Goal: Use online tool/utility: Utilize a website feature to perform a specific function

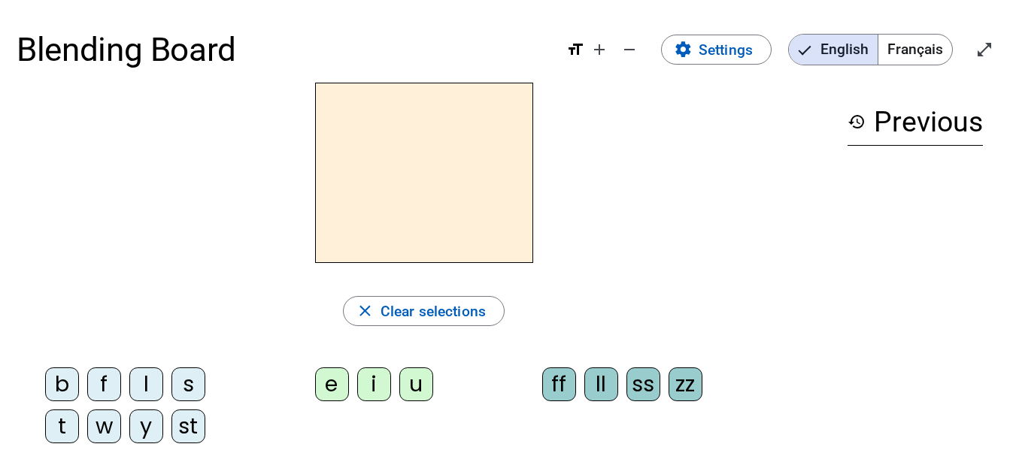
scroll to position [2, 0]
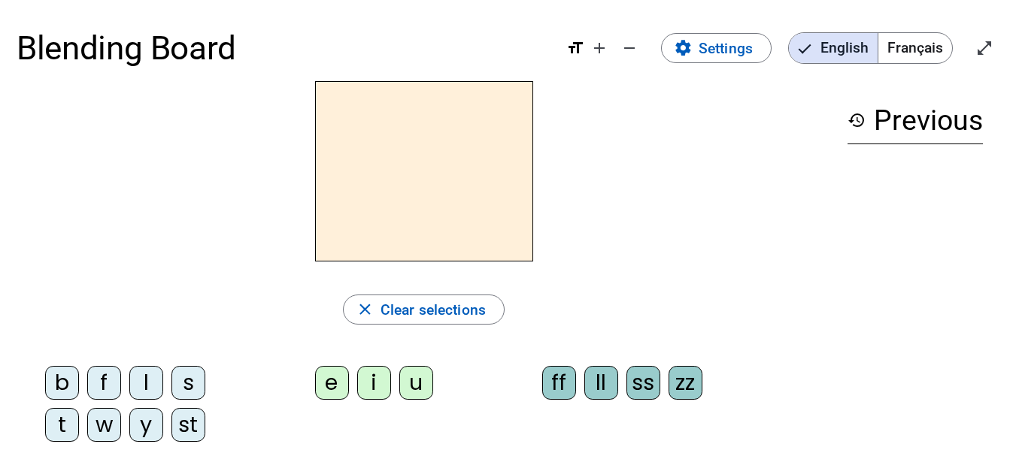
click at [140, 382] on div "l" at bounding box center [146, 383] width 34 height 34
click at [337, 386] on div "e" at bounding box center [332, 383] width 34 height 34
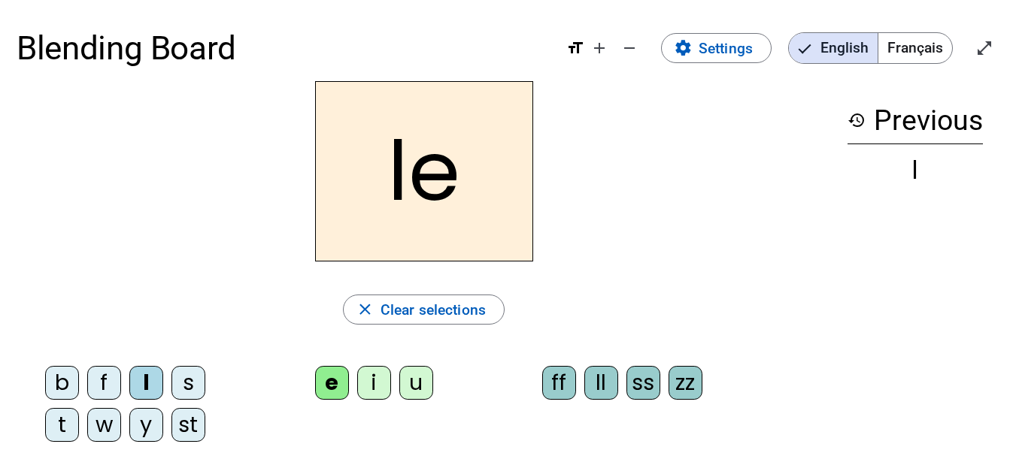
click at [644, 389] on div "ss" at bounding box center [643, 383] width 34 height 34
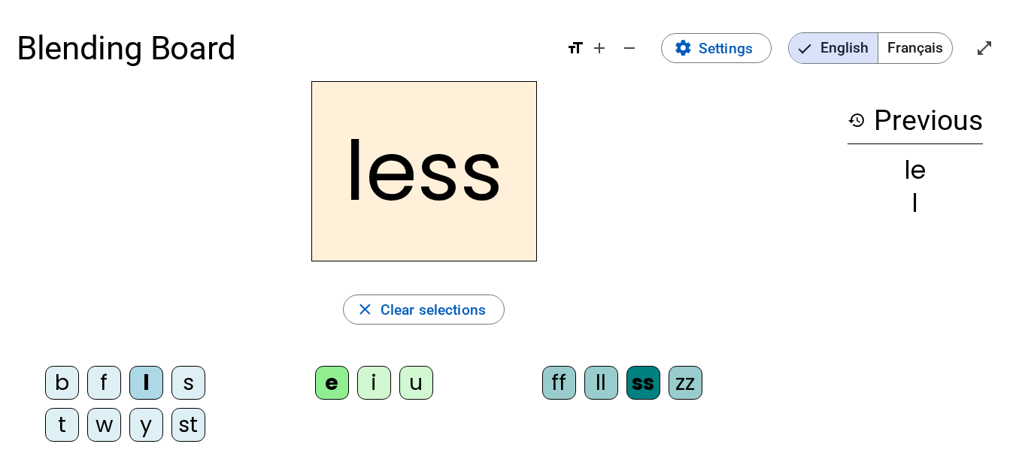
click at [56, 381] on div "b" at bounding box center [62, 383] width 34 height 34
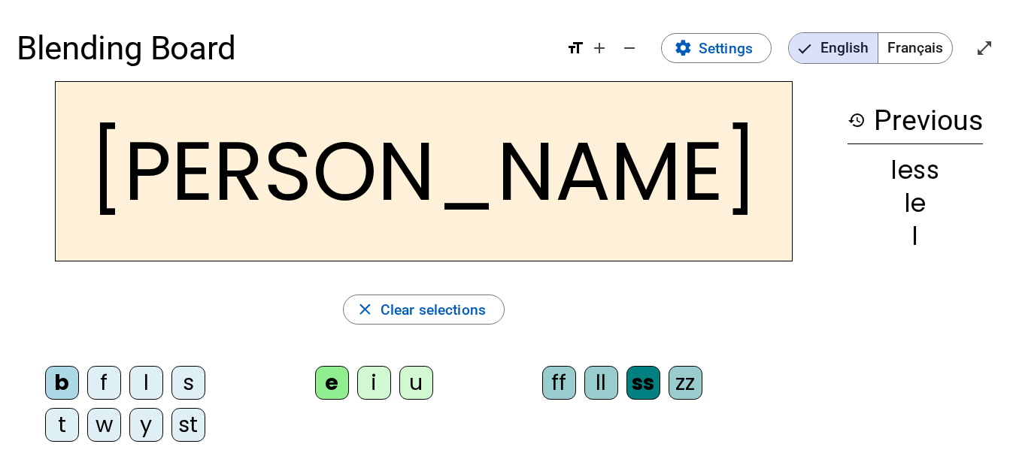
scroll to position [77, 0]
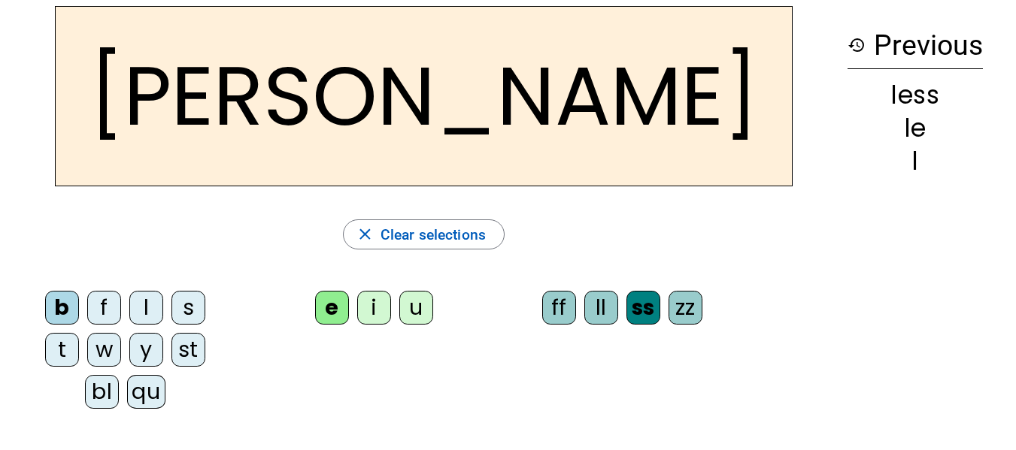
click at [105, 389] on div "bl" at bounding box center [102, 392] width 34 height 34
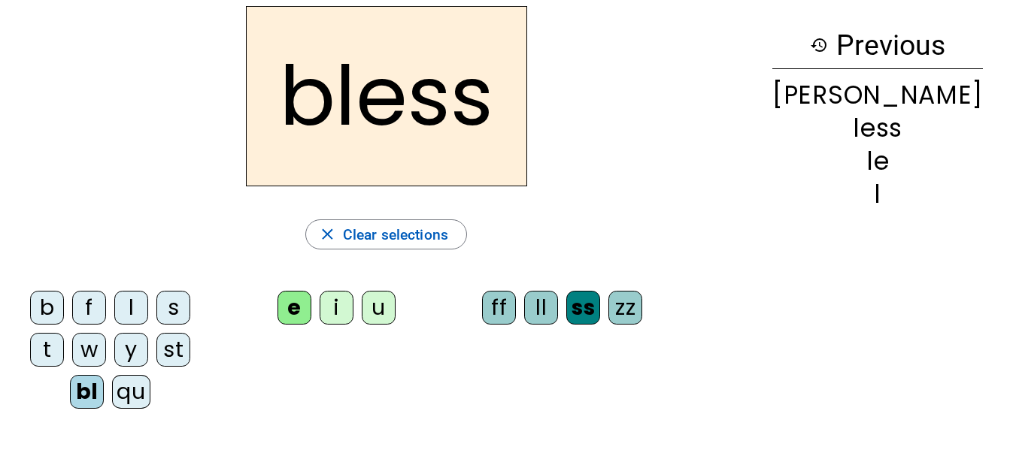
click at [558, 308] on div "ll" at bounding box center [541, 308] width 34 height 34
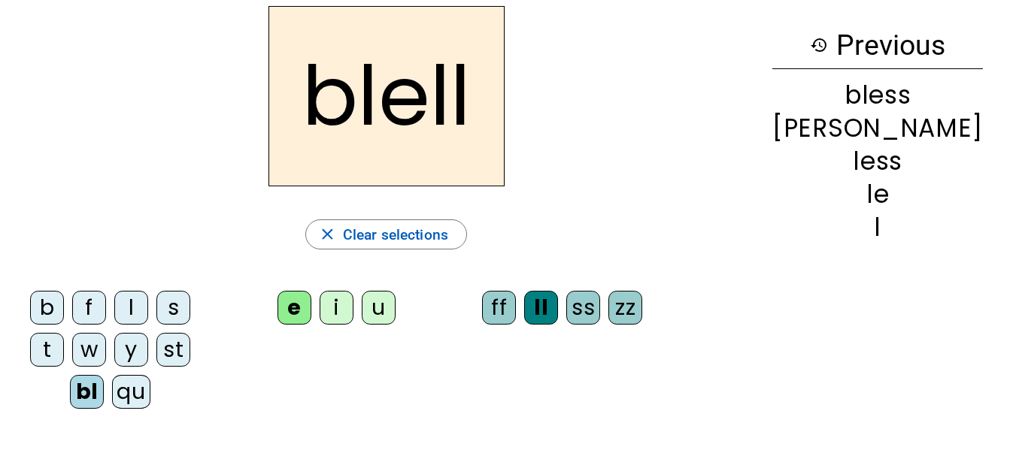
click at [64, 309] on div "b" at bounding box center [47, 308] width 34 height 34
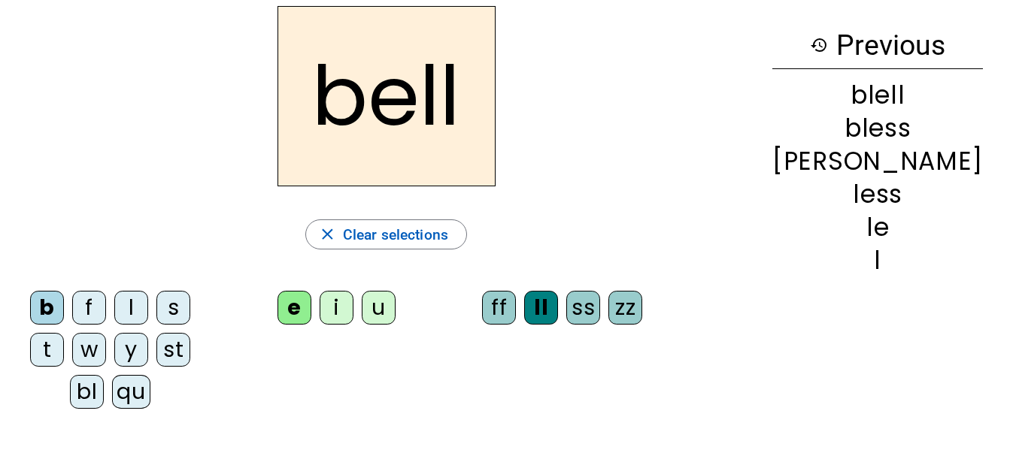
click at [138, 344] on div "y" at bounding box center [131, 350] width 34 height 34
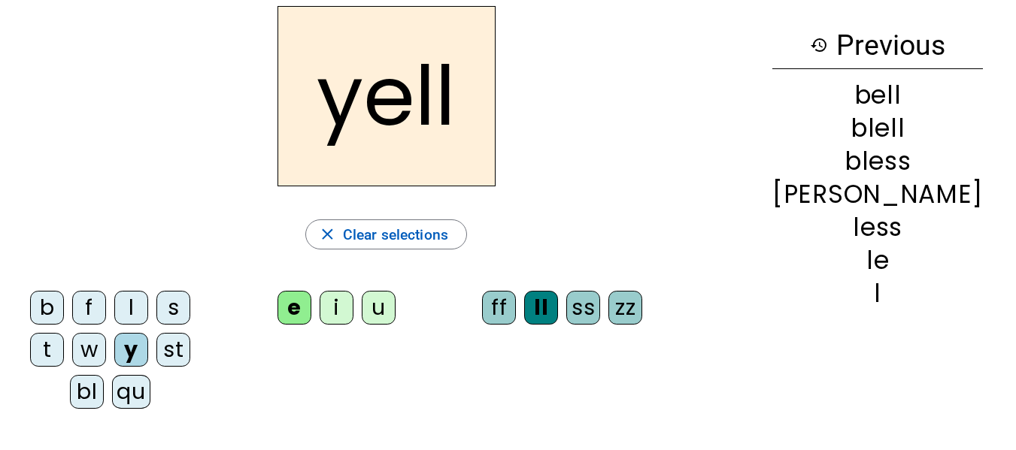
click at [100, 350] on div "w" at bounding box center [89, 350] width 34 height 34
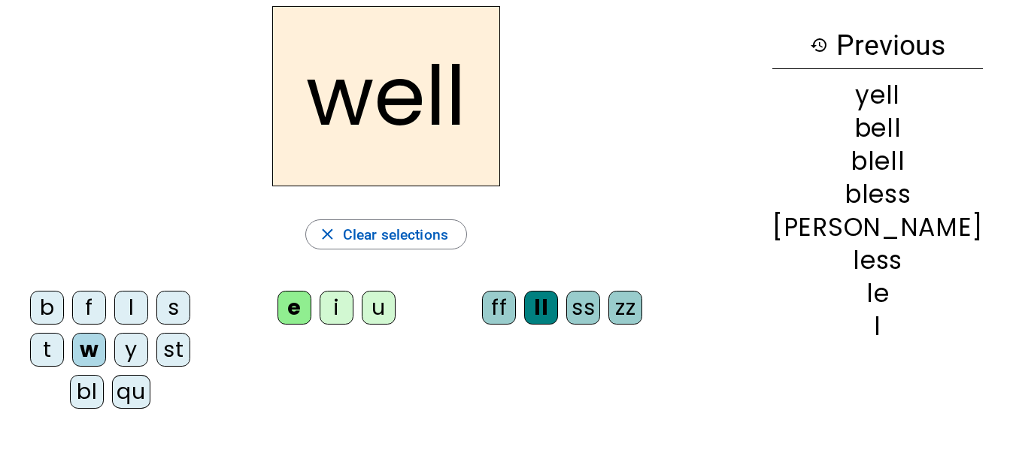
click at [145, 388] on div "qu" at bounding box center [131, 392] width 38 height 34
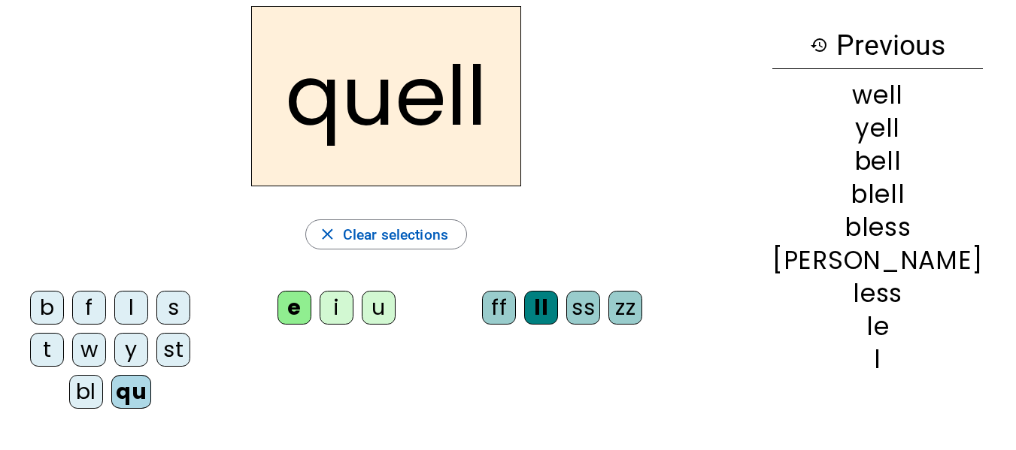
click at [353, 304] on div "i" at bounding box center [337, 308] width 34 height 34
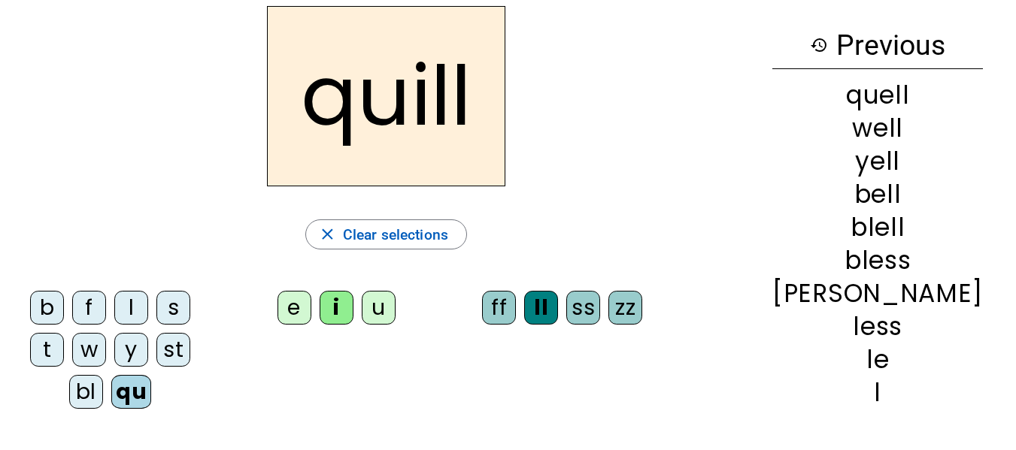
click at [97, 349] on div "w" at bounding box center [89, 350] width 34 height 34
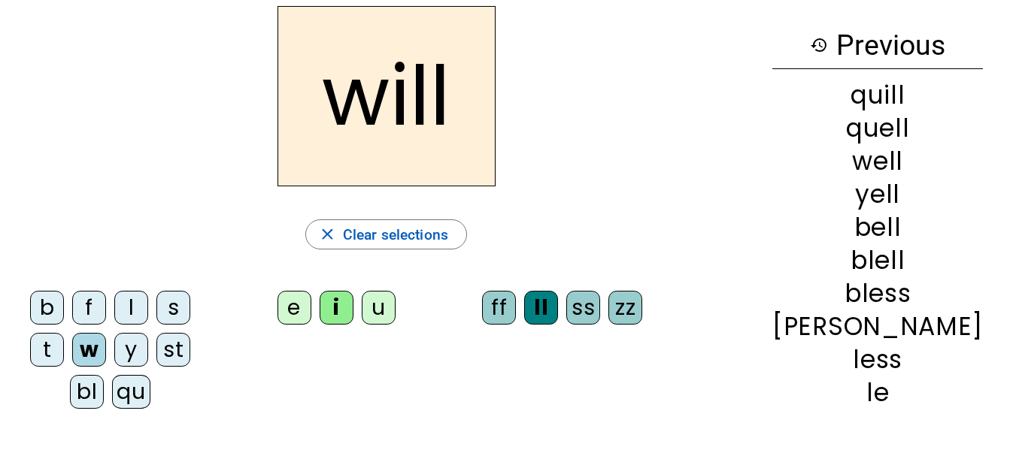
click at [188, 311] on div "s" at bounding box center [173, 308] width 34 height 34
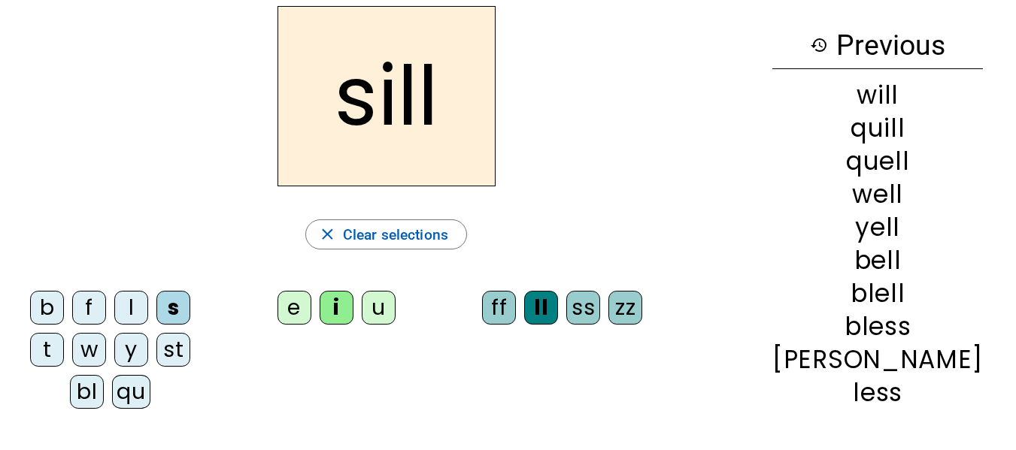
click at [188, 343] on div "st" at bounding box center [173, 350] width 34 height 34
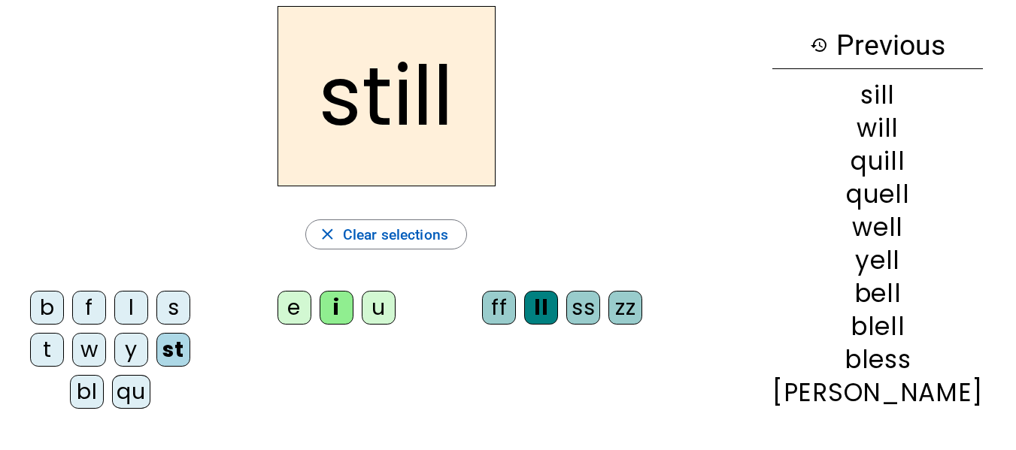
click at [516, 311] on div "ff" at bounding box center [499, 308] width 34 height 34
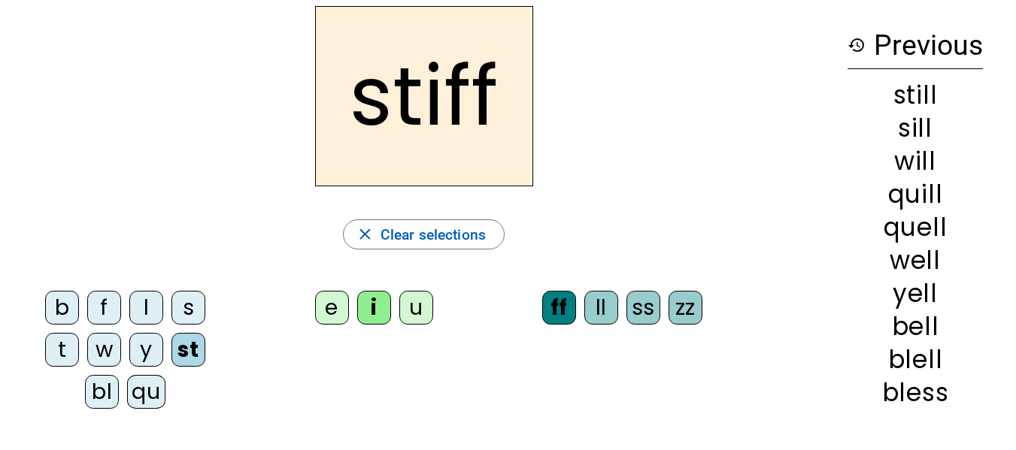
click at [67, 347] on div "t" at bounding box center [62, 350] width 34 height 34
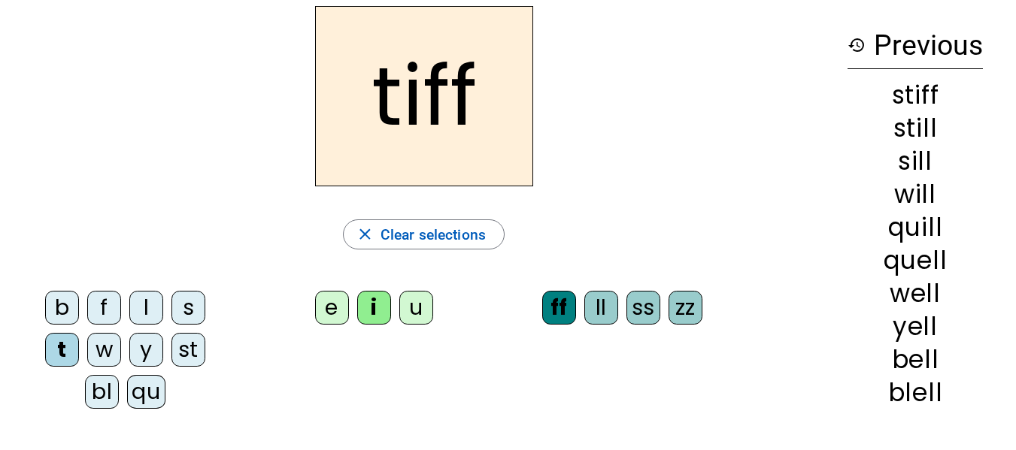
click at [687, 304] on div "zz" at bounding box center [685, 308] width 34 height 34
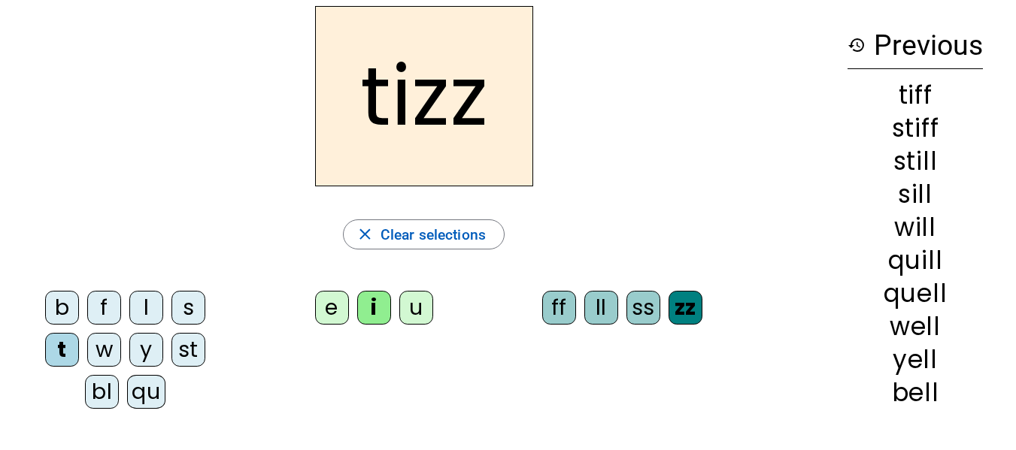
click at [103, 317] on div "f" at bounding box center [104, 308] width 34 height 34
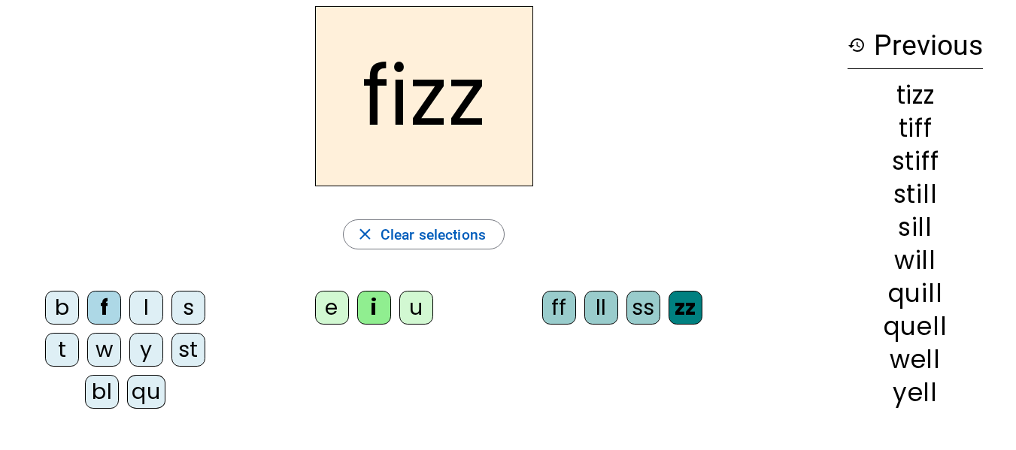
click at [414, 306] on div "u" at bounding box center [416, 308] width 34 height 34
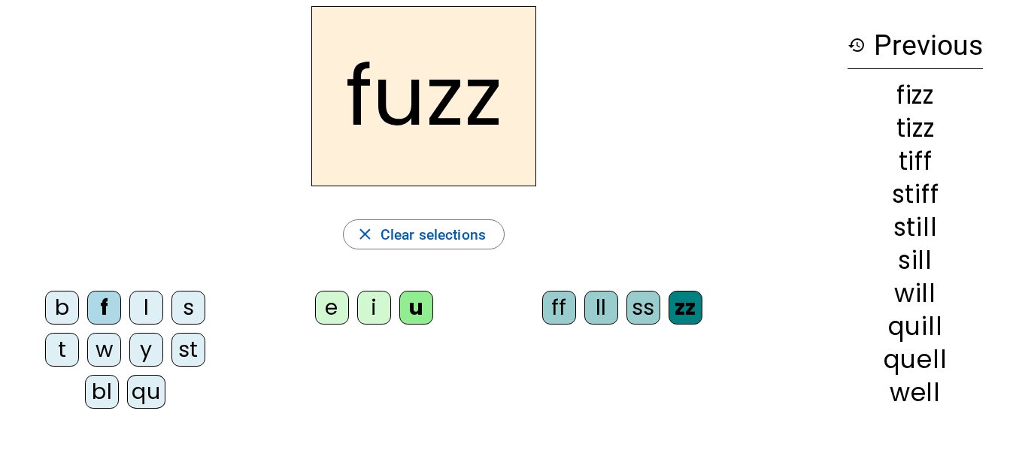
click at [64, 307] on div "b" at bounding box center [62, 308] width 34 height 34
